Goal: Obtain resource: Download file/media

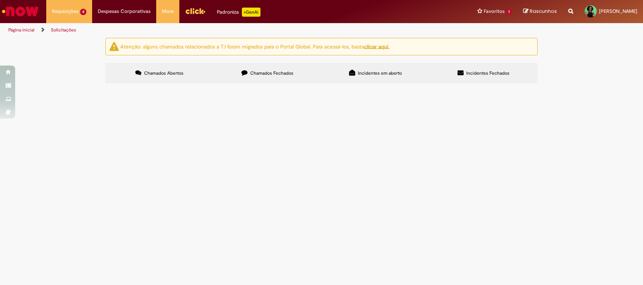
click at [0, 0] on span "Boa noite! Hoje ([DATE]) chegou a unidade documento de notificação de audiência…" at bounding box center [0, 0] width 0 height 0
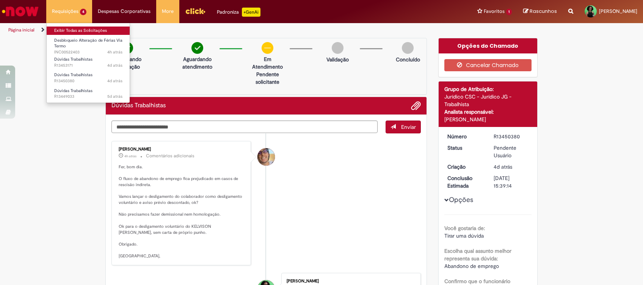
click at [61, 28] on link "Exibir Todas as Solicitações" at bounding box center [88, 31] width 83 height 8
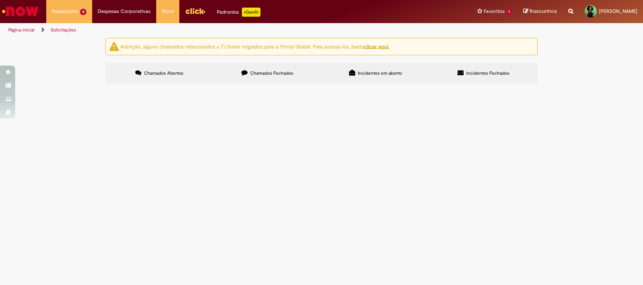
click at [0, 0] on td "Boa tarde, Em bate-papo com meus gerentes, me trouxeram a possibilidade de 2 fu…" at bounding box center [0, 0] width 0 height 0
click at [0, 0] on span "Boa tarde, Em bate-papo com meus gerentes, me trouxeram a possibilidade de 2 fu…" at bounding box center [0, 0] width 0 height 0
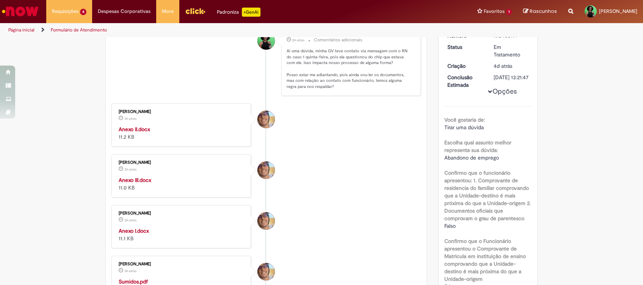
scroll to position [121, 0]
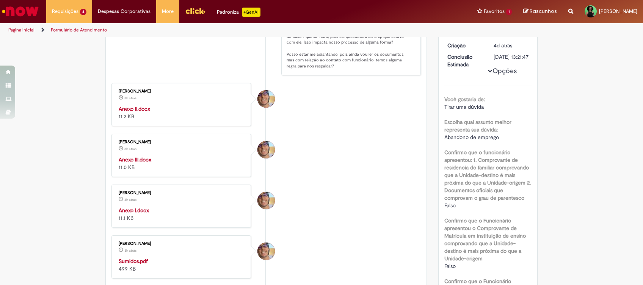
click at [130, 210] on strong "Anexo I.docx" at bounding box center [134, 210] width 30 height 7
click at [132, 158] on strong "Anexo III.docx" at bounding box center [135, 159] width 33 height 7
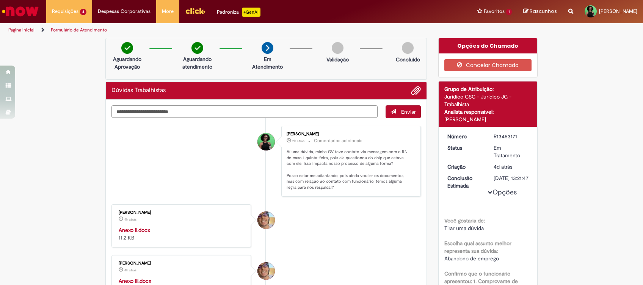
scroll to position [20, 0]
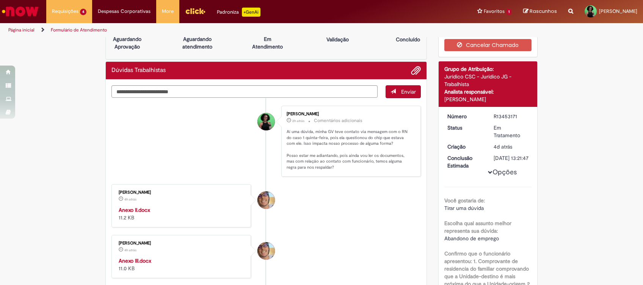
click at [140, 209] on strong "Anexo II.docx" at bounding box center [134, 210] width 31 height 7
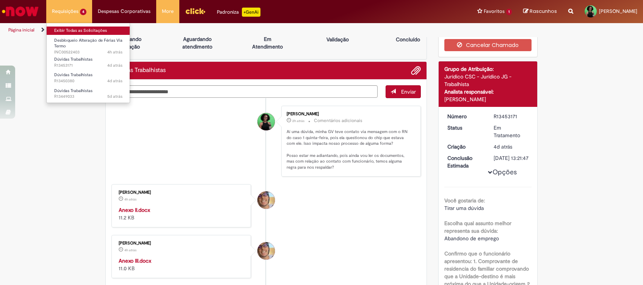
click at [64, 31] on link "Exibir Todas as Solicitações" at bounding box center [88, 31] width 83 height 8
